Goal: Transaction & Acquisition: Download file/media

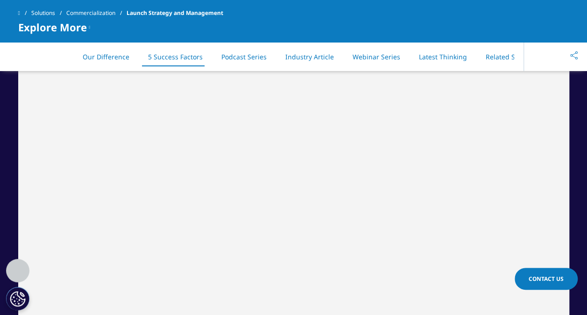
scroll to position [1261, 0]
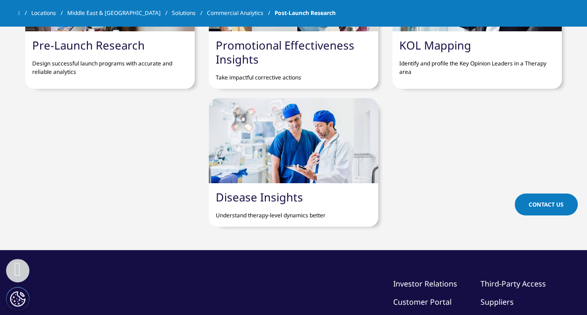
scroll to position [917, 0]
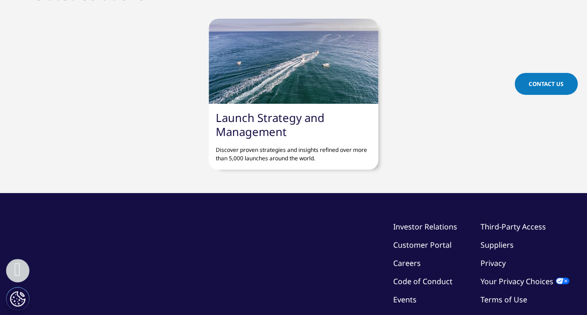
scroll to position [1681, 0]
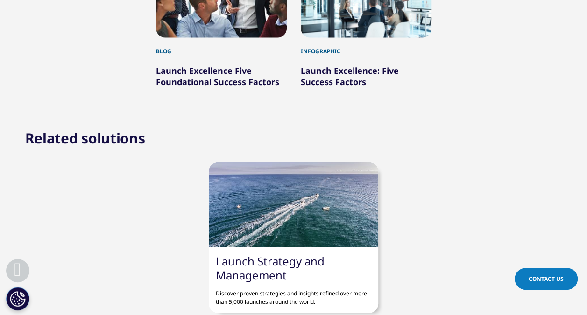
scroll to position [934, 0]
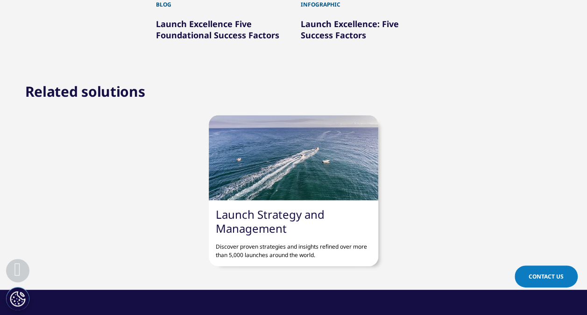
click at [246, 210] on link "Launch Strategy and Management" at bounding box center [270, 220] width 109 height 29
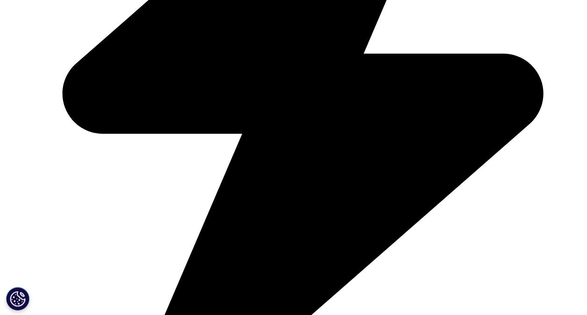
scroll to position [1504, 0]
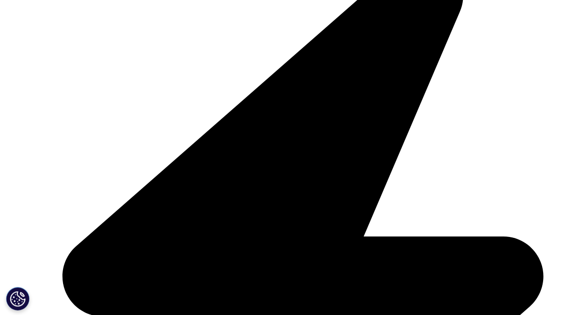
scroll to position [85, 551]
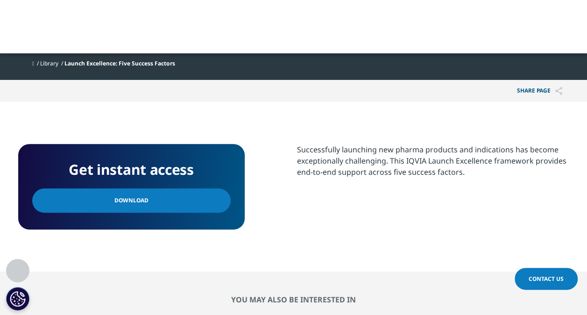
click at [114, 204] on span "Download" at bounding box center [131, 200] width 34 height 10
